Goal: Information Seeking & Learning: Learn about a topic

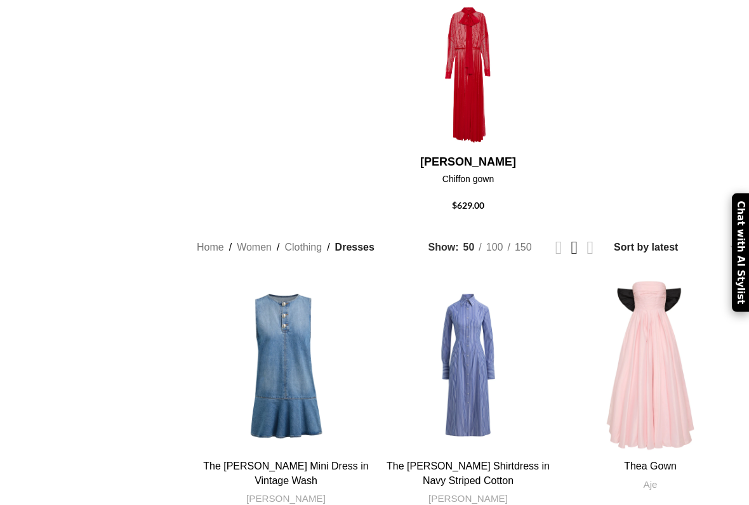
scroll to position [495, 0]
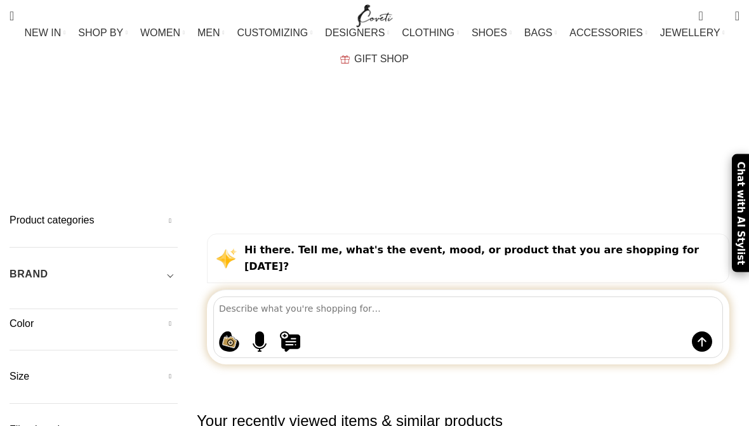
click at [166, 213] on h5 "Product categories" at bounding box center [94, 220] width 168 height 14
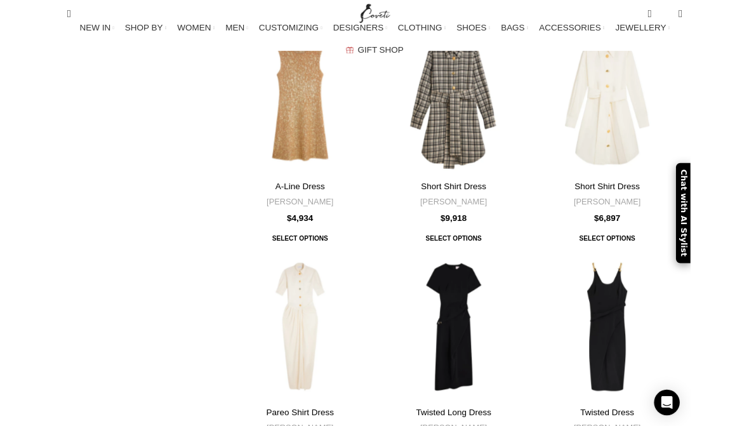
scroll to position [4514, 0]
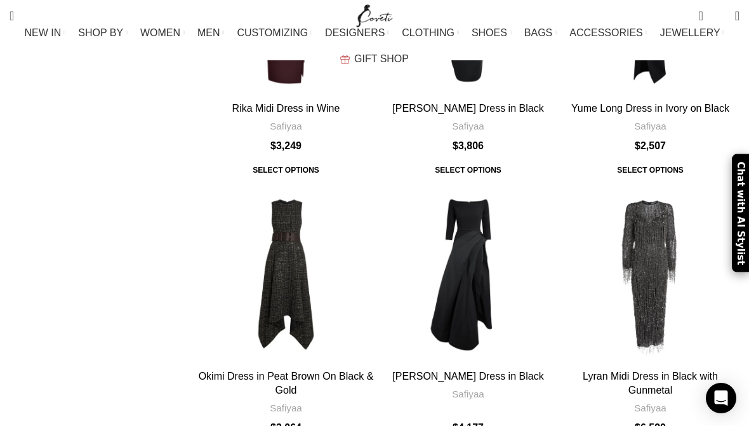
scroll to position [4139, 0]
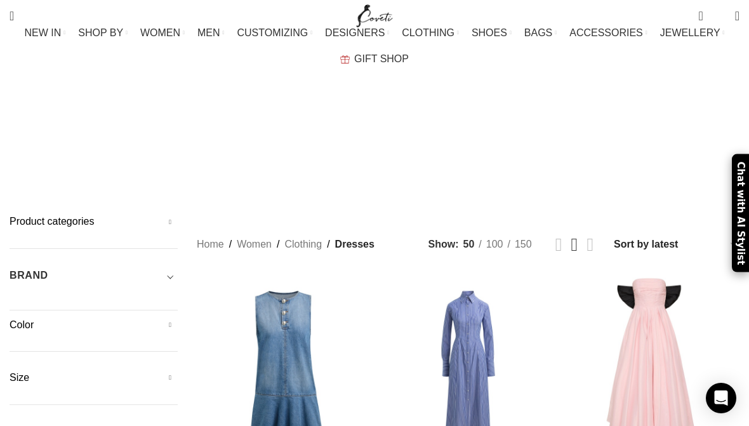
click at [21, 130] on link "All clothing" at bounding box center [104, 130] width 168 height 22
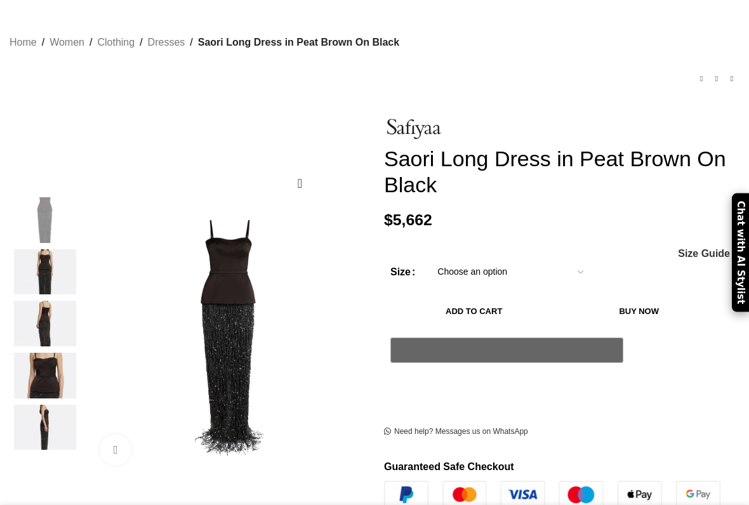
scroll to position [74, 0]
click at [41, 253] on img at bounding box center [44, 273] width 77 height 46
click at [39, 354] on img at bounding box center [44, 376] width 77 height 46
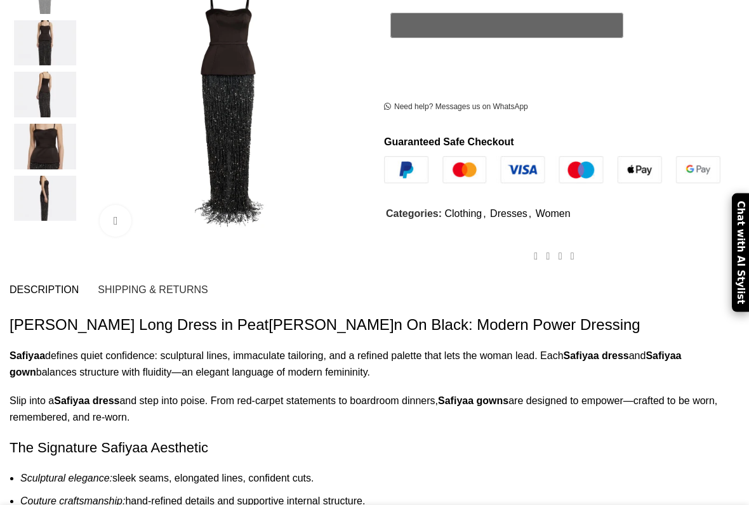
scroll to position [399, 0]
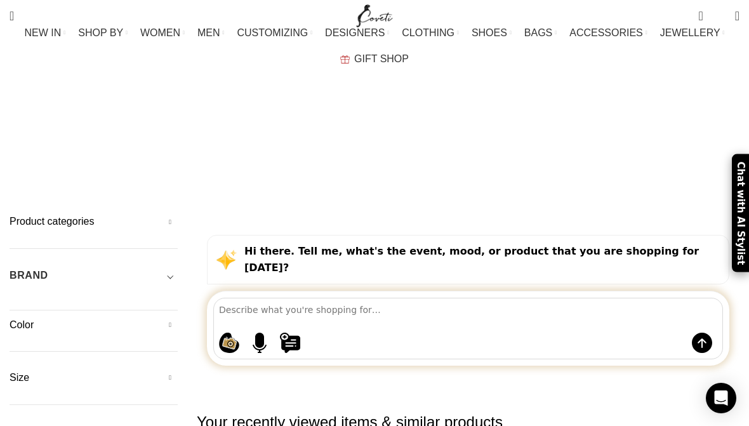
click at [104, 215] on h5 "Product categories" at bounding box center [94, 222] width 168 height 14
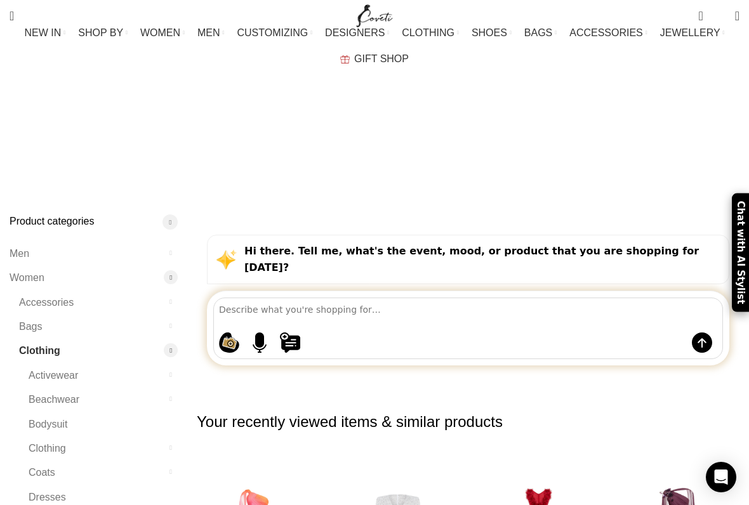
click at [432, 133] on link "The dress edit" at bounding box center [499, 130] width 168 height 22
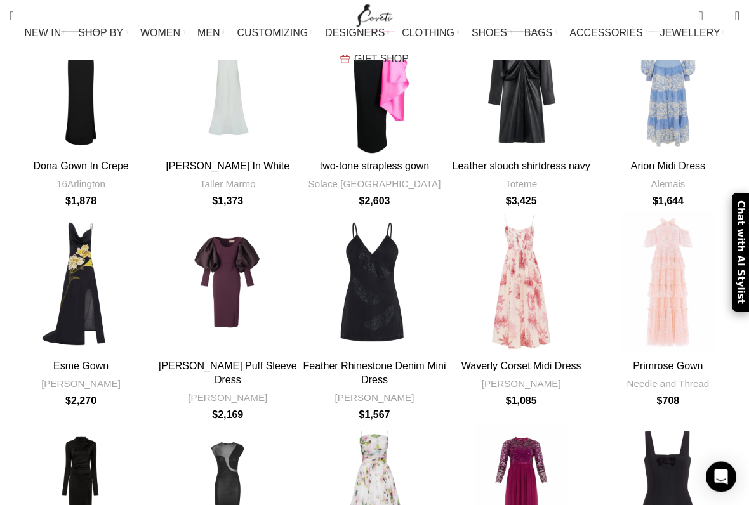
scroll to position [1341, 0]
click at [674, 211] on div "Primrose Gown" at bounding box center [668, 282] width 29 height 143
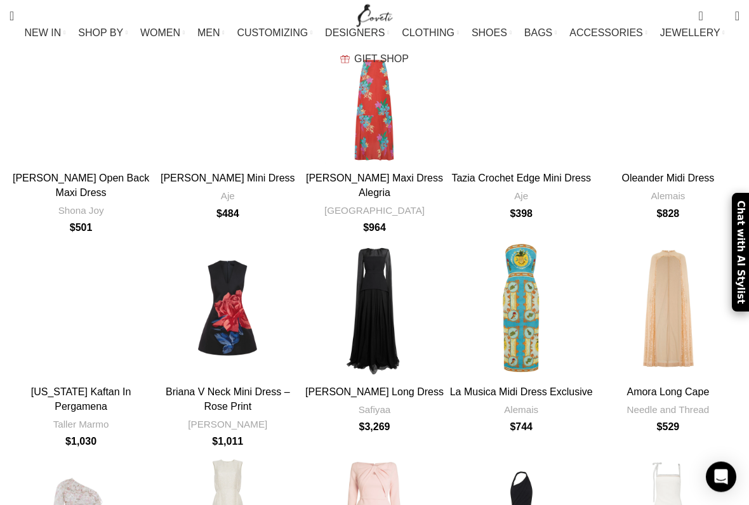
scroll to position [1963, 0]
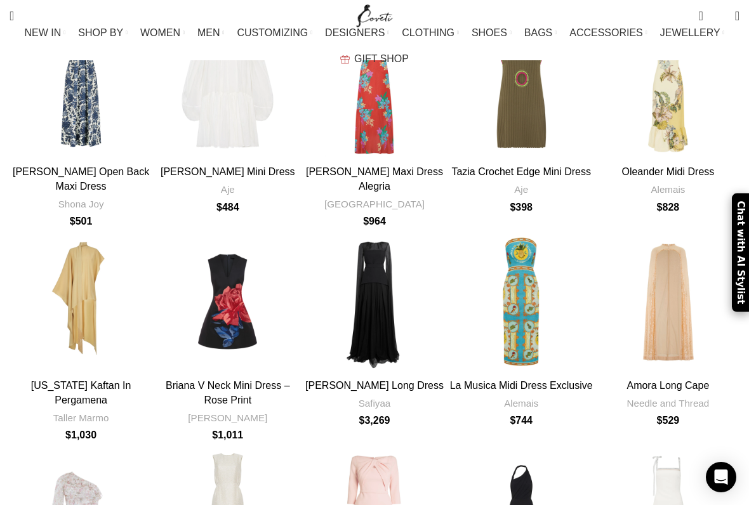
click at [443, 293] on div "Gloria Black Long Dress" at bounding box center [452, 302] width 19 height 19
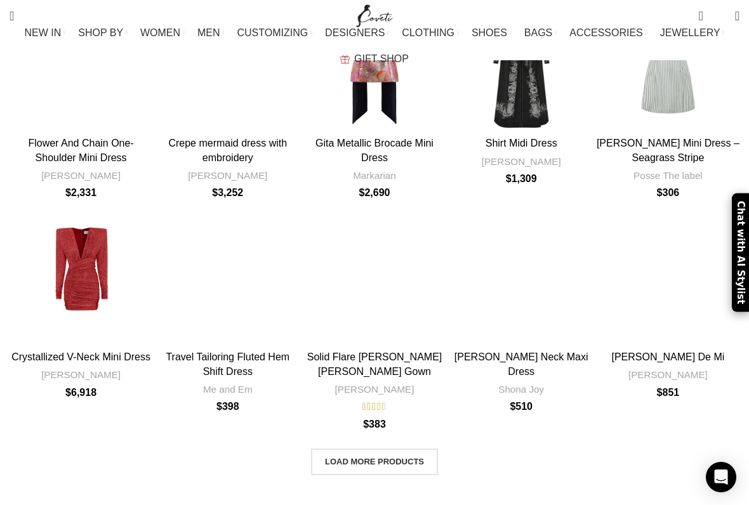
scroll to position [4119, 0]
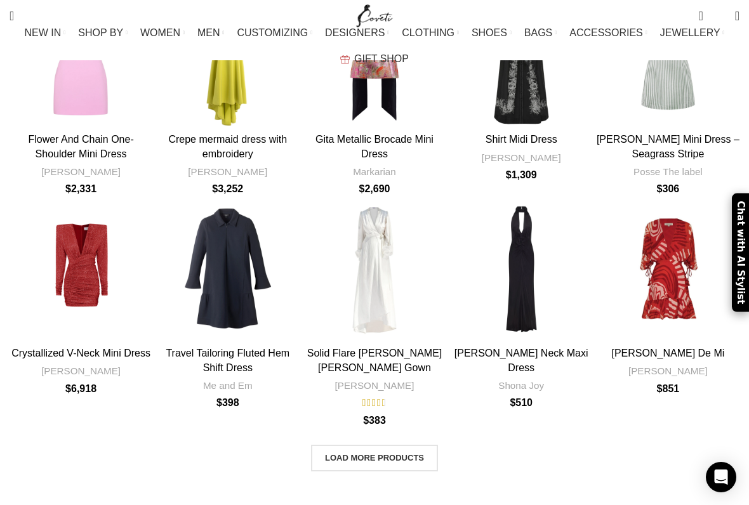
click at [373, 425] on span "Load more products" at bounding box center [374, 458] width 99 height 10
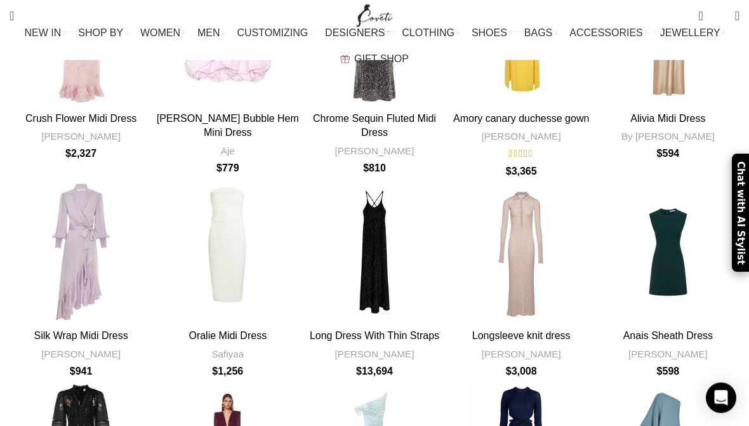
scroll to position [7777, 0]
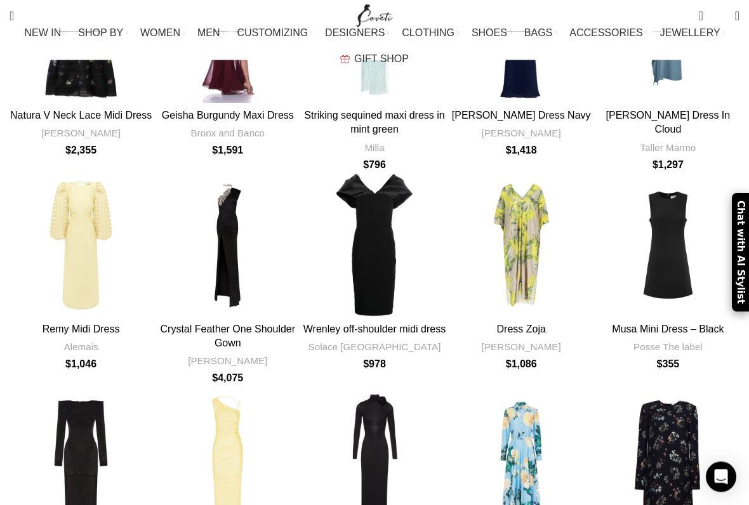
scroll to position [8217, 0]
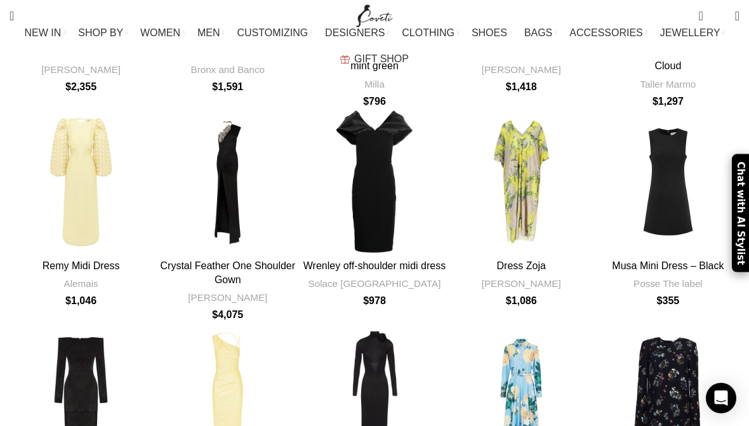
scroll to position [8277, 0]
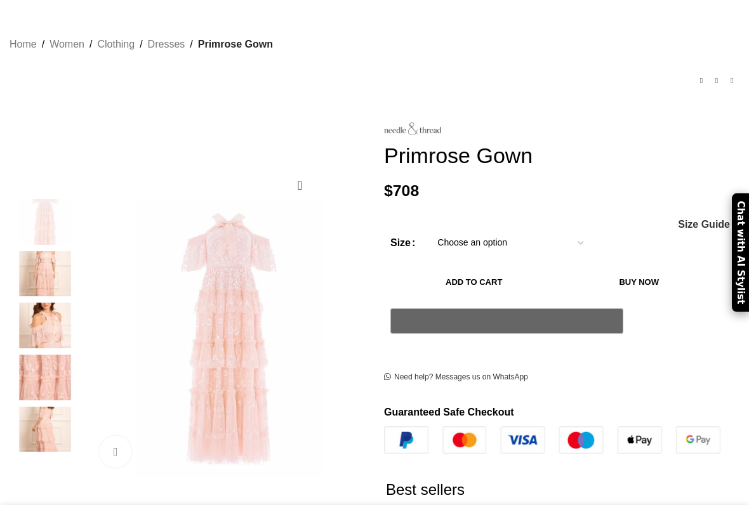
click at [39, 309] on img at bounding box center [44, 326] width 77 height 46
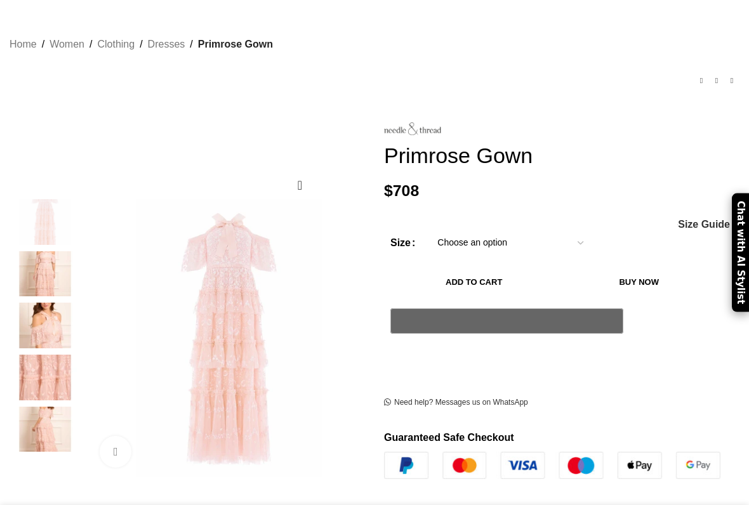
click at [46, 418] on img at bounding box center [44, 430] width 77 height 46
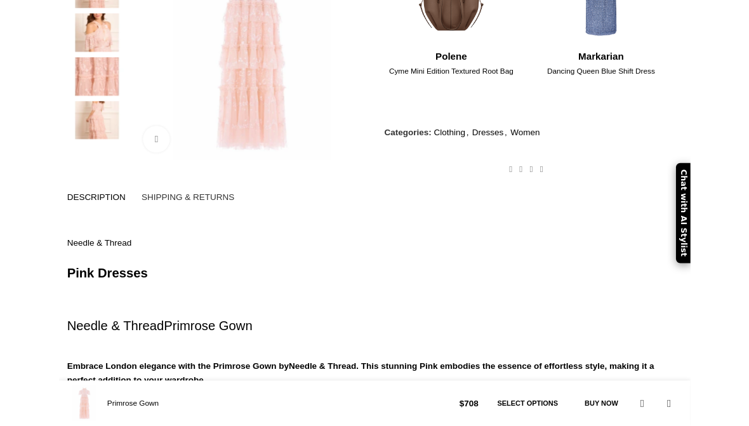
scroll to position [460, 0]
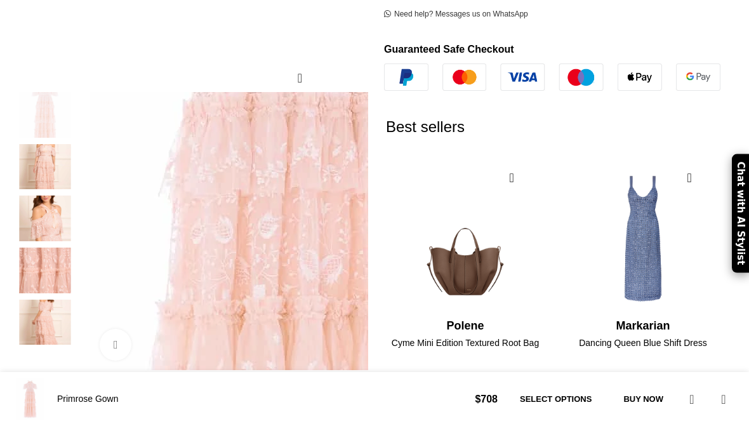
click at [185, 210] on img at bounding box center [303, 294] width 744 height 1117
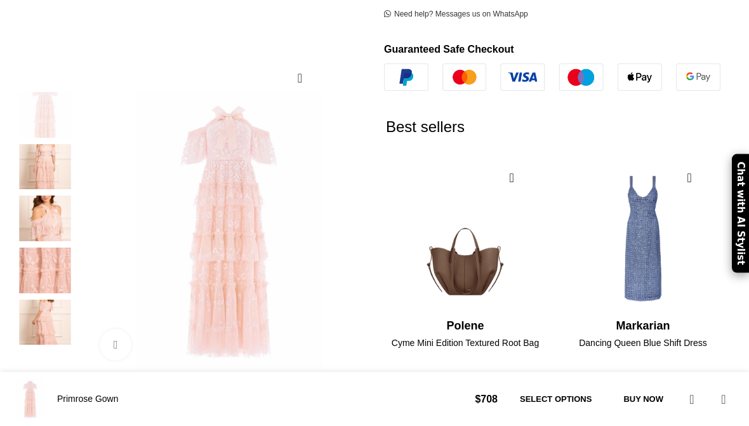
click at [175, 204] on img at bounding box center [303, 294] width 744 height 1117
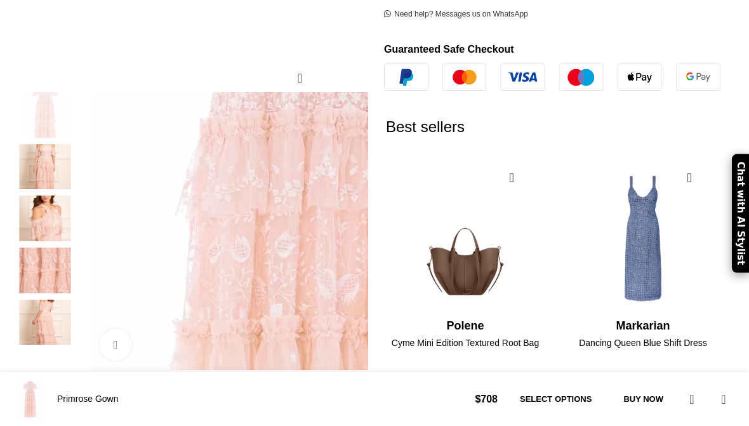
click at [168, 198] on img at bounding box center [321, 313] width 744 height 1117
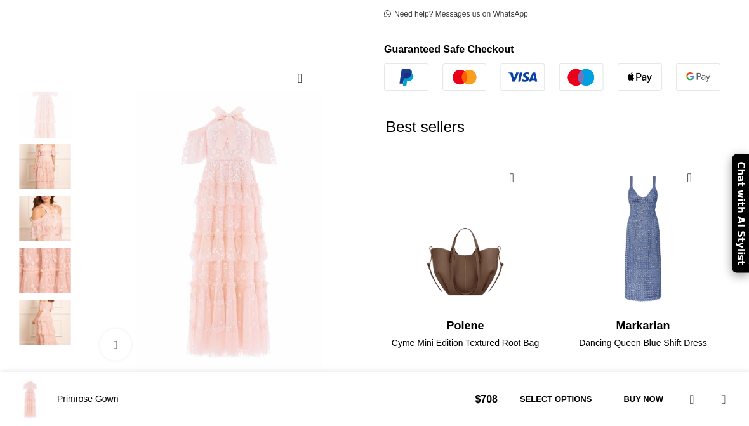
scroll to position [0, 127]
click at [52, 220] on img at bounding box center [44, 219] width 77 height 46
click at [41, 212] on img at bounding box center [44, 219] width 77 height 46
click at [43, 156] on img at bounding box center [44, 167] width 77 height 46
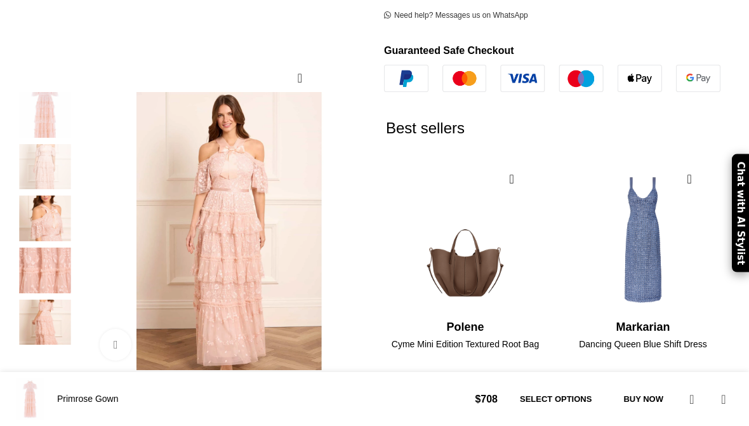
click at [51, 184] on img "2 / 5" at bounding box center [44, 167] width 77 height 46
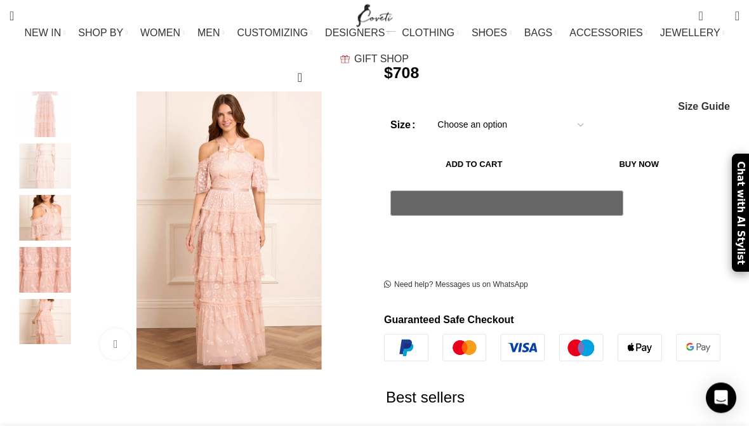
scroll to position [180, 0]
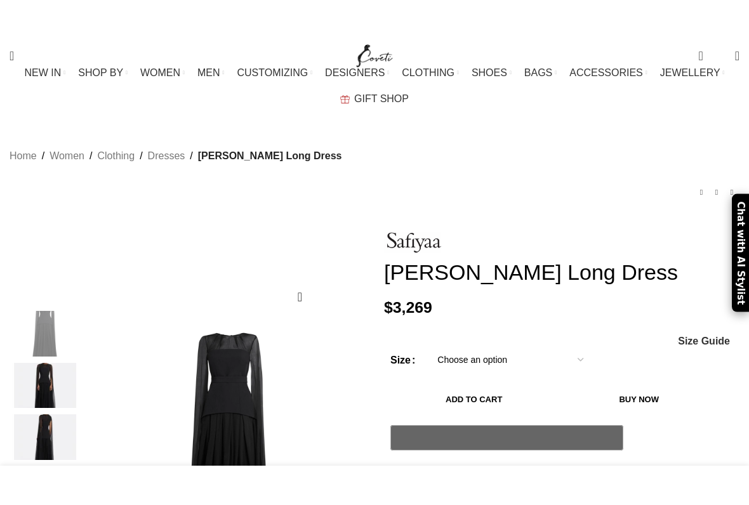
scroll to position [93, 0]
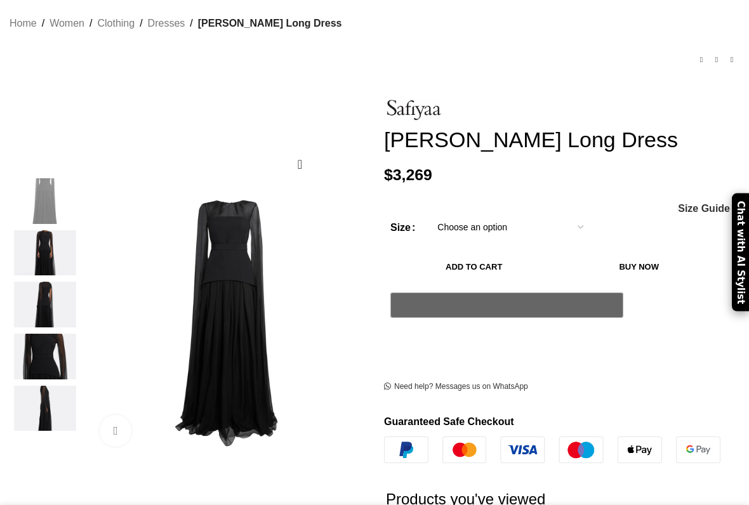
click at [38, 236] on img at bounding box center [44, 253] width 77 height 46
click at [48, 232] on img at bounding box center [44, 253] width 77 height 46
click at [43, 299] on img at bounding box center [44, 305] width 77 height 46
click at [39, 286] on img at bounding box center [44, 305] width 77 height 46
click at [41, 285] on img at bounding box center [44, 305] width 77 height 46
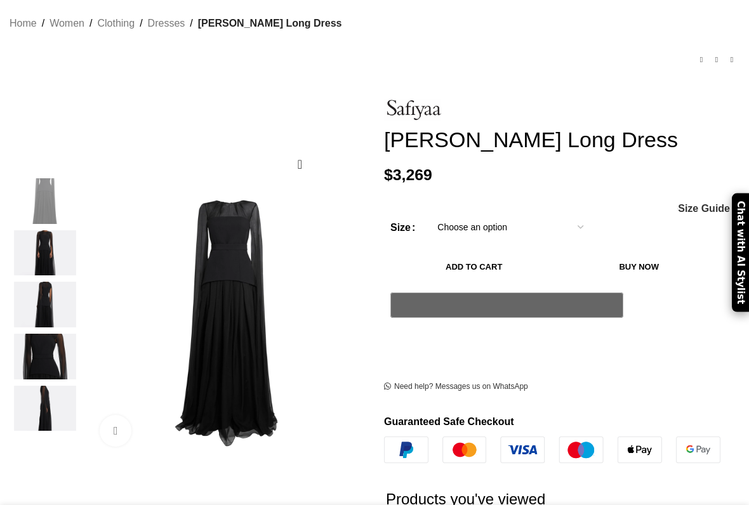
click at [30, 235] on img at bounding box center [44, 253] width 77 height 46
click at [33, 236] on img at bounding box center [44, 253] width 77 height 46
click at [35, 386] on img at bounding box center [44, 409] width 77 height 46
click at [33, 339] on img at bounding box center [44, 357] width 77 height 46
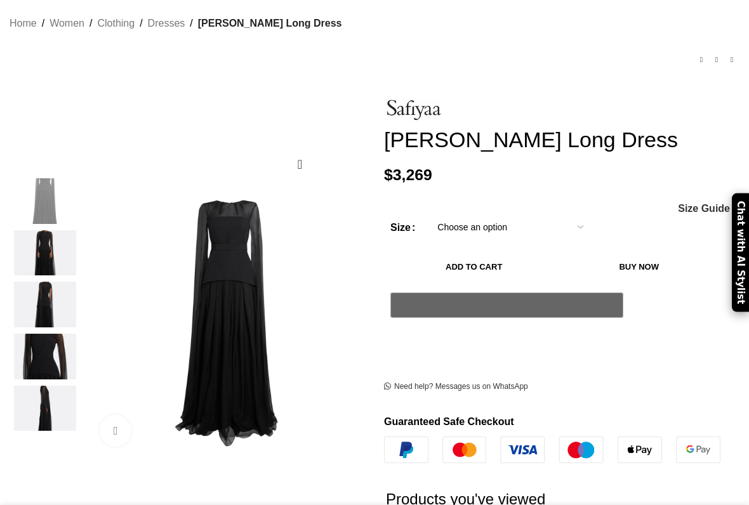
click at [37, 282] on img at bounding box center [44, 305] width 77 height 46
click at [36, 282] on img at bounding box center [44, 305] width 77 height 46
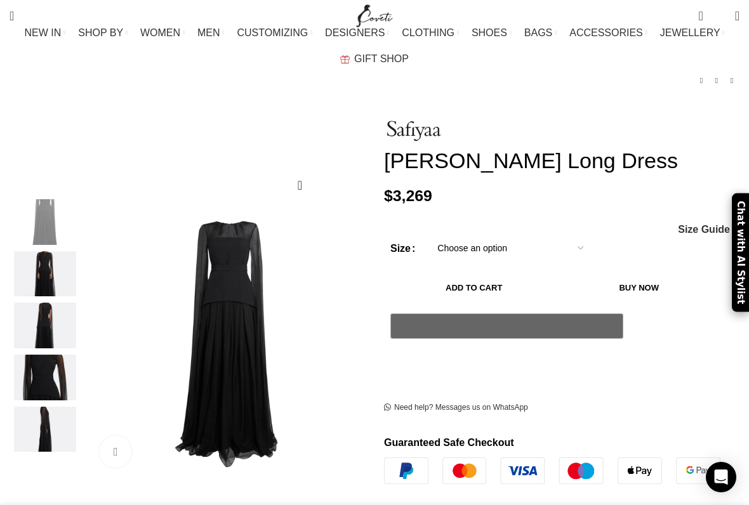
scroll to position [69, 0]
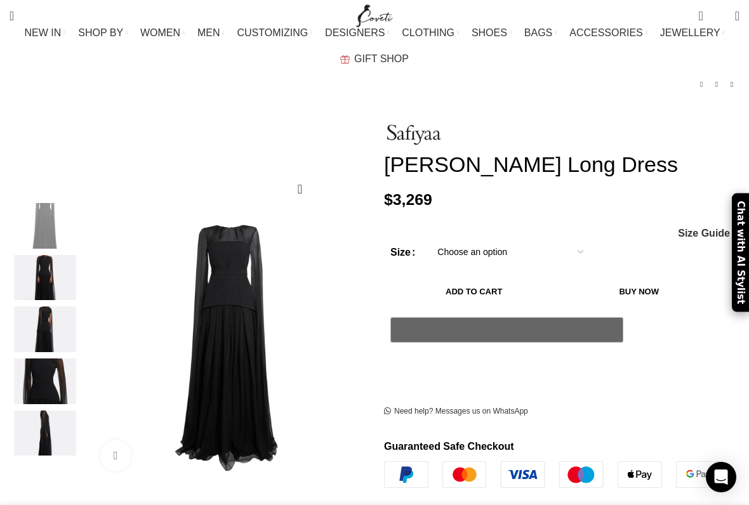
click at [39, 263] on img "2 / 5" at bounding box center [44, 278] width 77 height 46
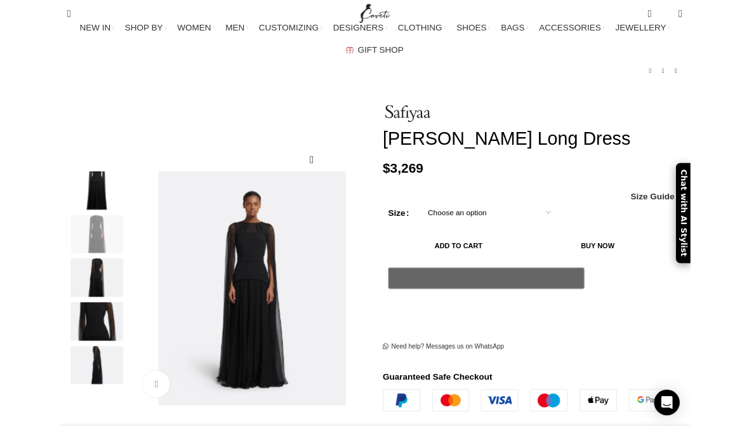
scroll to position [0, 0]
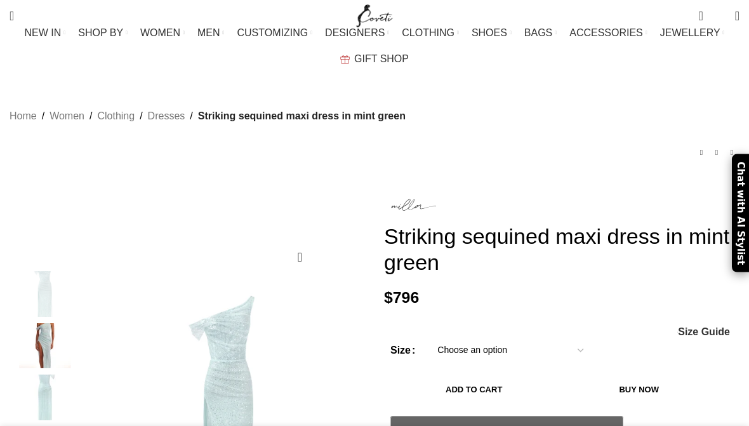
click at [42, 327] on img at bounding box center [44, 346] width 77 height 46
click at [37, 333] on img at bounding box center [44, 346] width 77 height 46
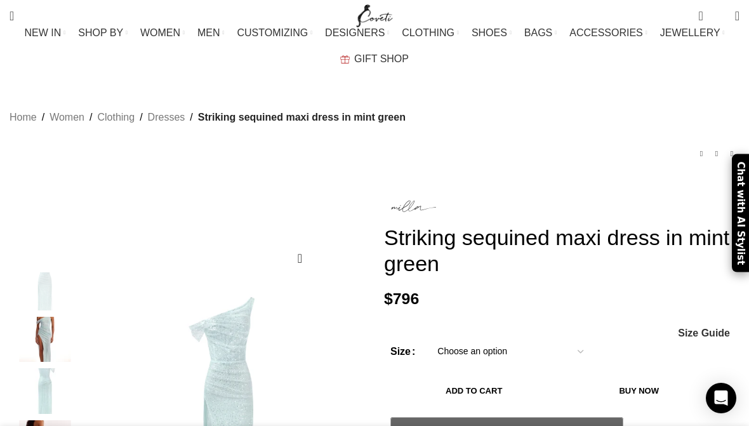
scroll to position [0, 127]
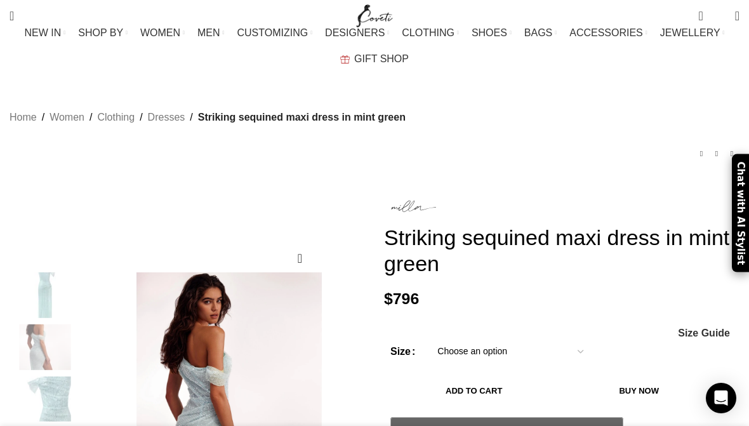
click at [72, 324] on img "4 / 7" at bounding box center [44, 347] width 77 height 46
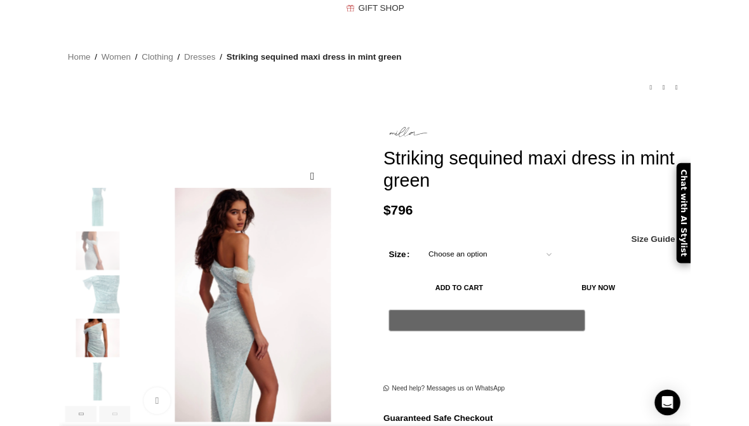
scroll to position [0, 0]
